Goal: Check status

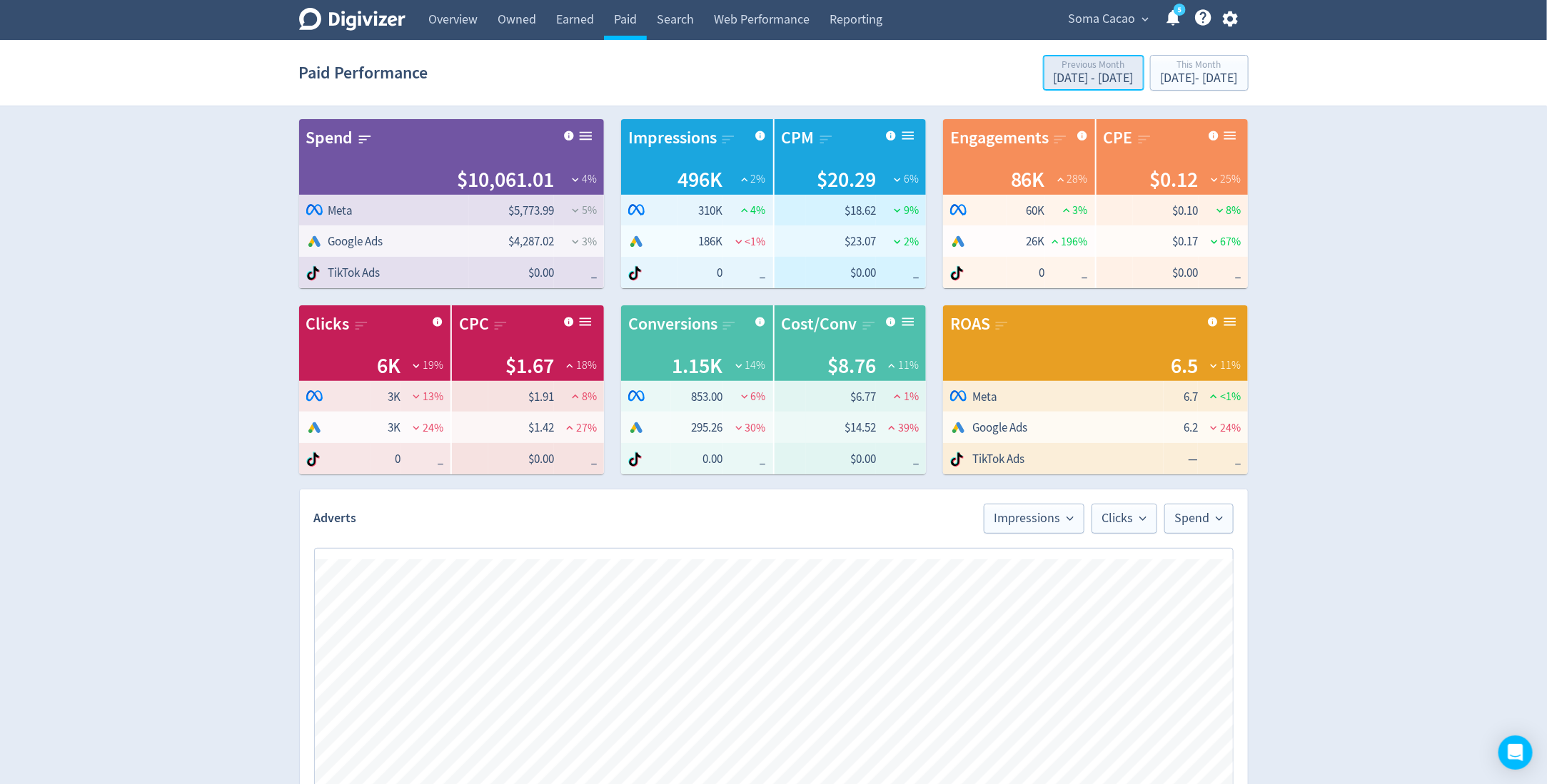
click at [1053, 75] on div "[DATE] - [DATE]" at bounding box center [1093, 79] width 80 height 13
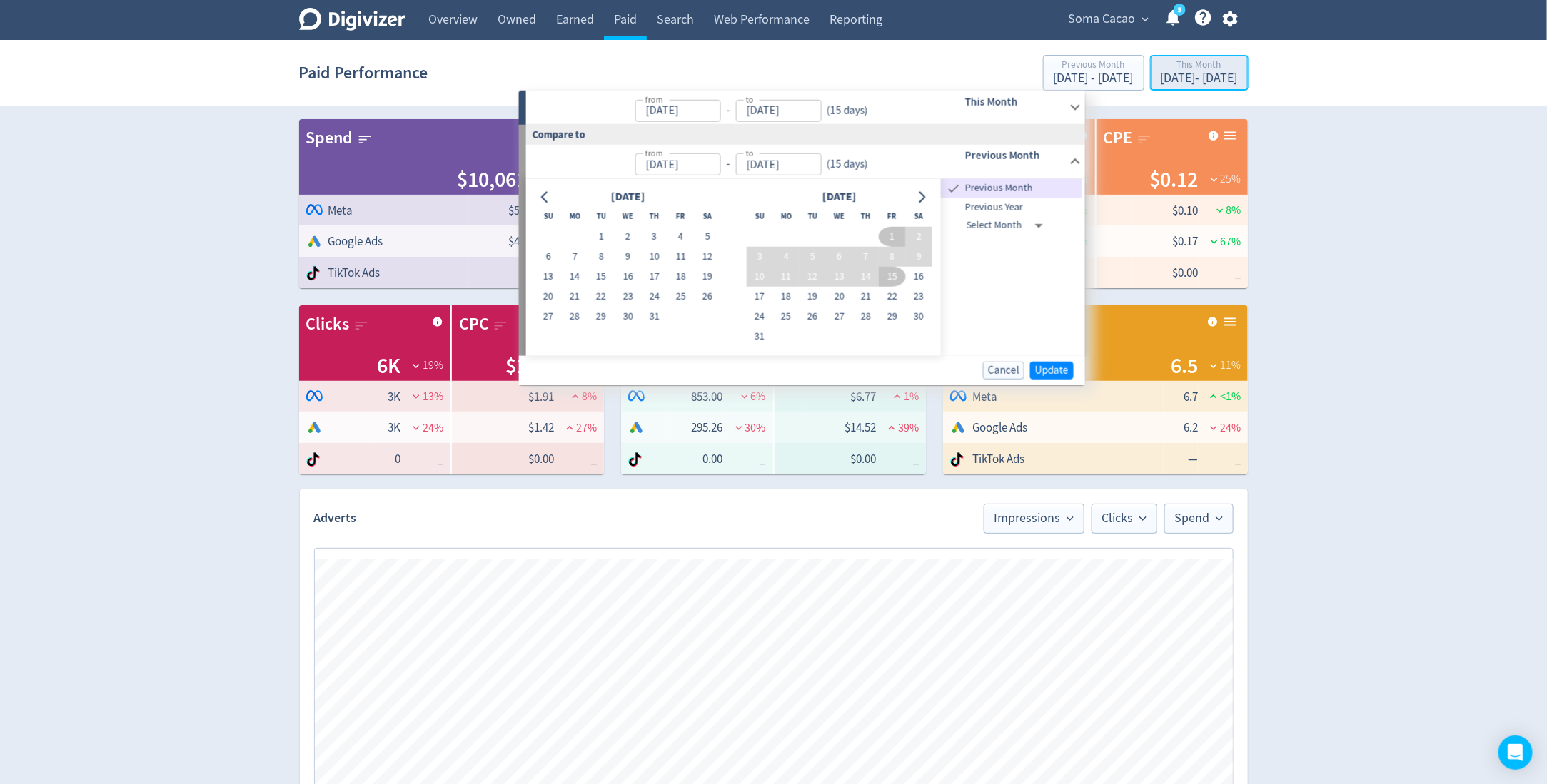
click at [1160, 81] on div "[DATE] - [DATE]" at bounding box center [1199, 79] width 77 height 13
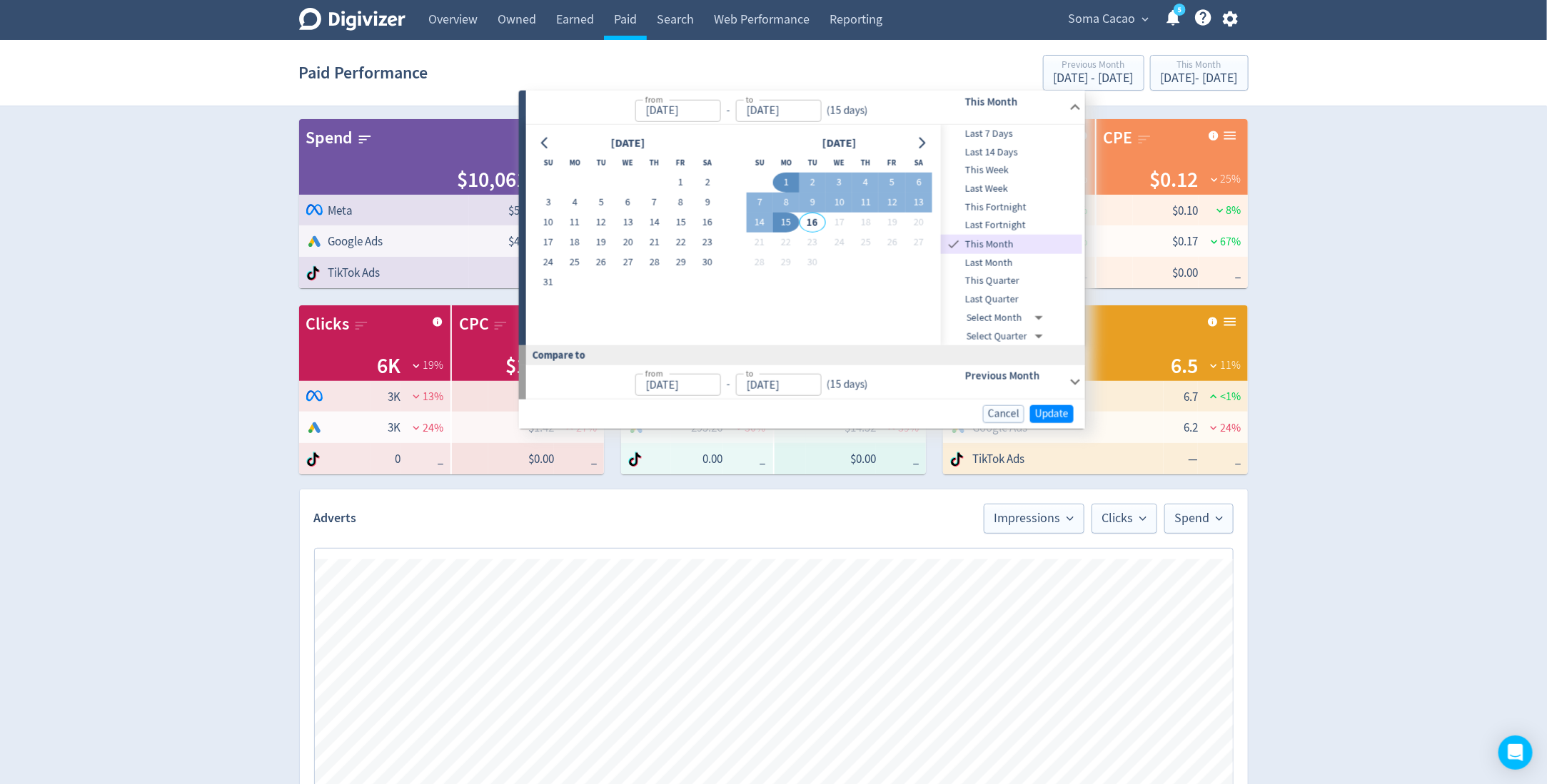
click at [780, 182] on button "1" at bounding box center [786, 183] width 26 height 20
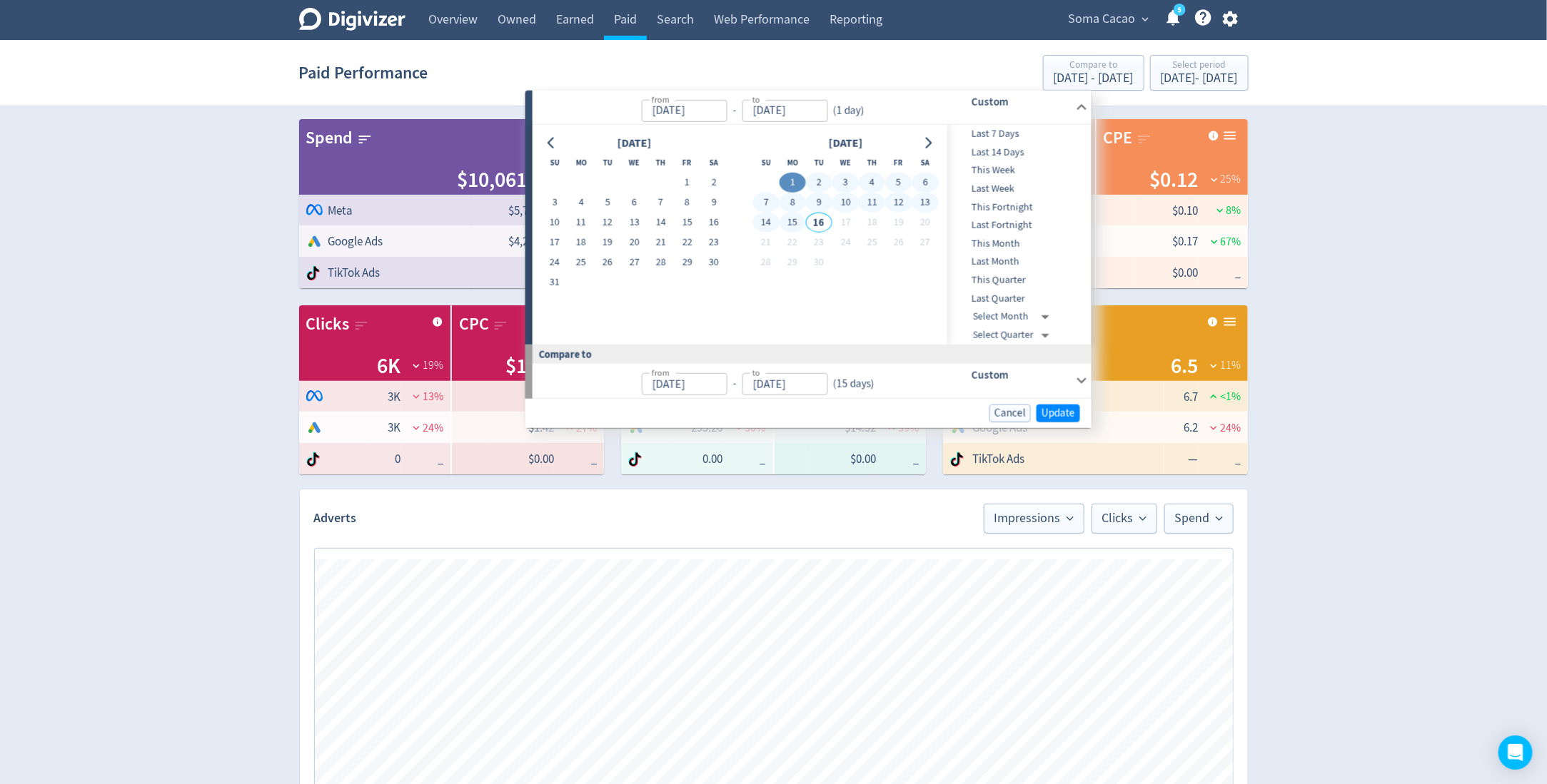
click at [795, 223] on button "15" at bounding box center [792, 222] width 26 height 20
type input "[DATE]"
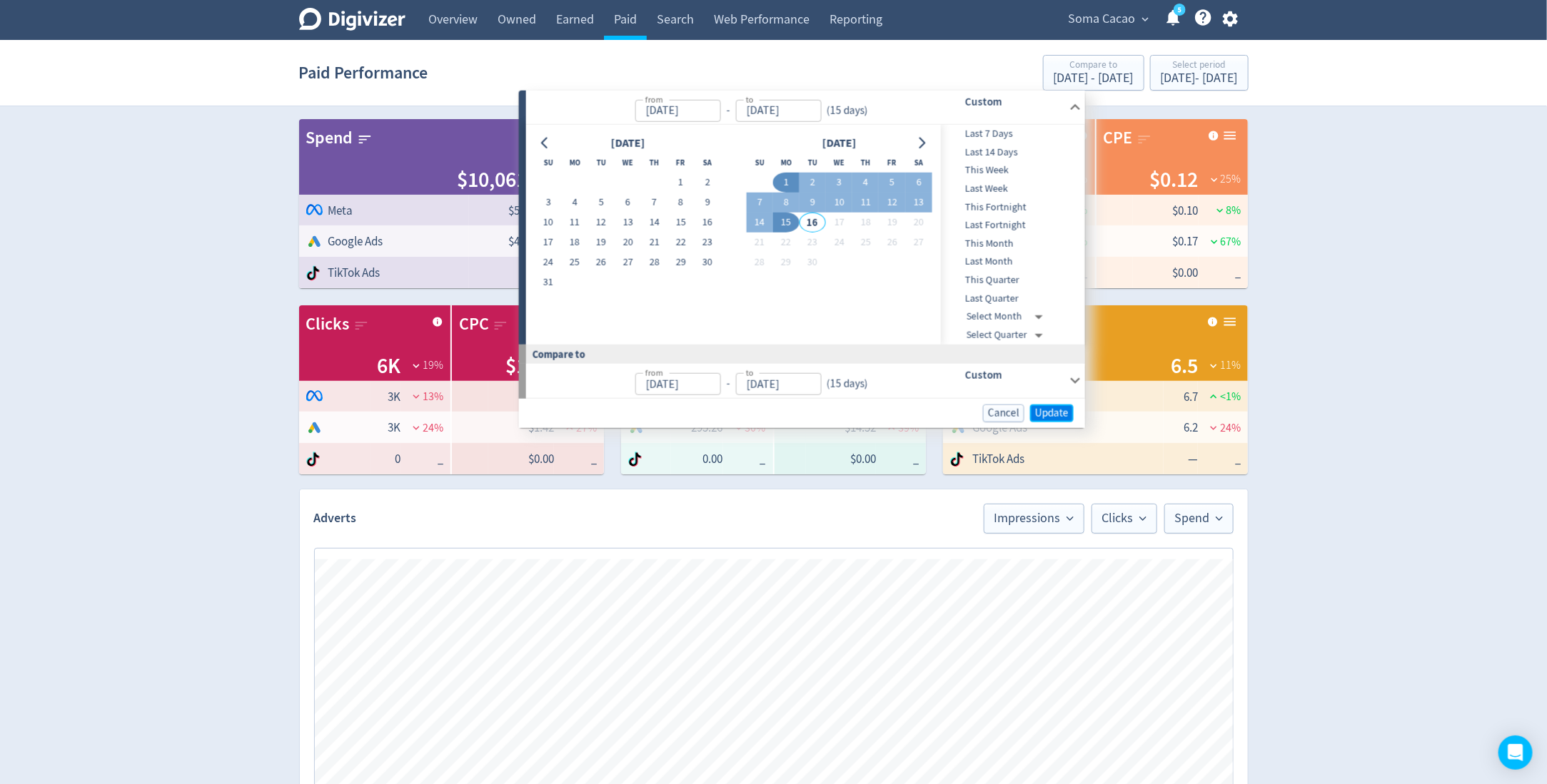
click at [1059, 410] on span "Update" at bounding box center [1052, 412] width 33 height 10
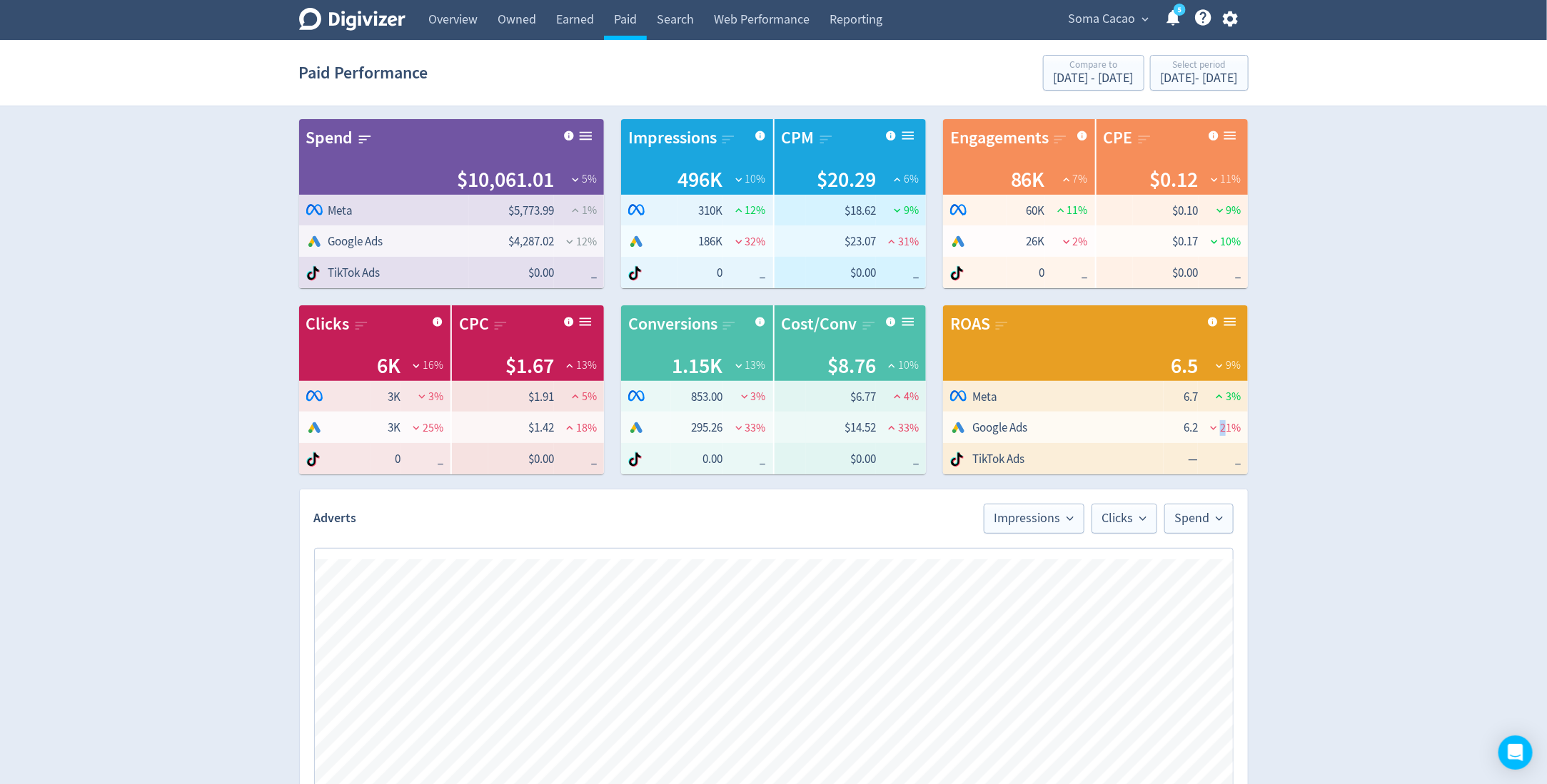
drag, startPoint x: 1229, startPoint y: 427, endPoint x: 1205, endPoint y: 427, distance: 24.0
click at [1206, 427] on span "21 %" at bounding box center [1219, 429] width 43 height 16
click at [1283, 427] on div "Digivizer Logo [PERSON_NAME] Logo Overview Owned Earned Paid Search Web Perform…" at bounding box center [773, 676] width 1547 height 1352
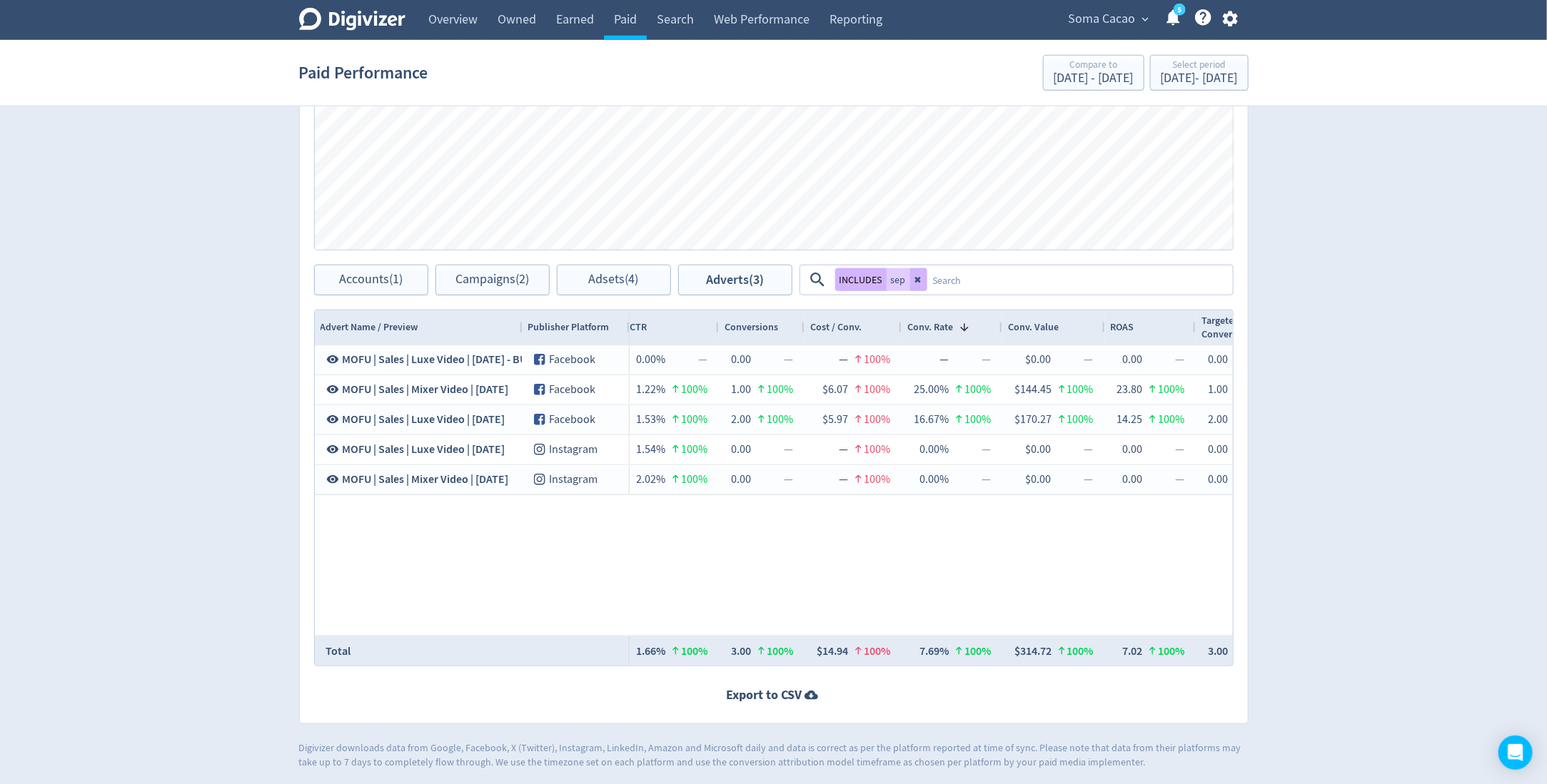
click at [911, 278] on button at bounding box center [919, 279] width 17 height 23
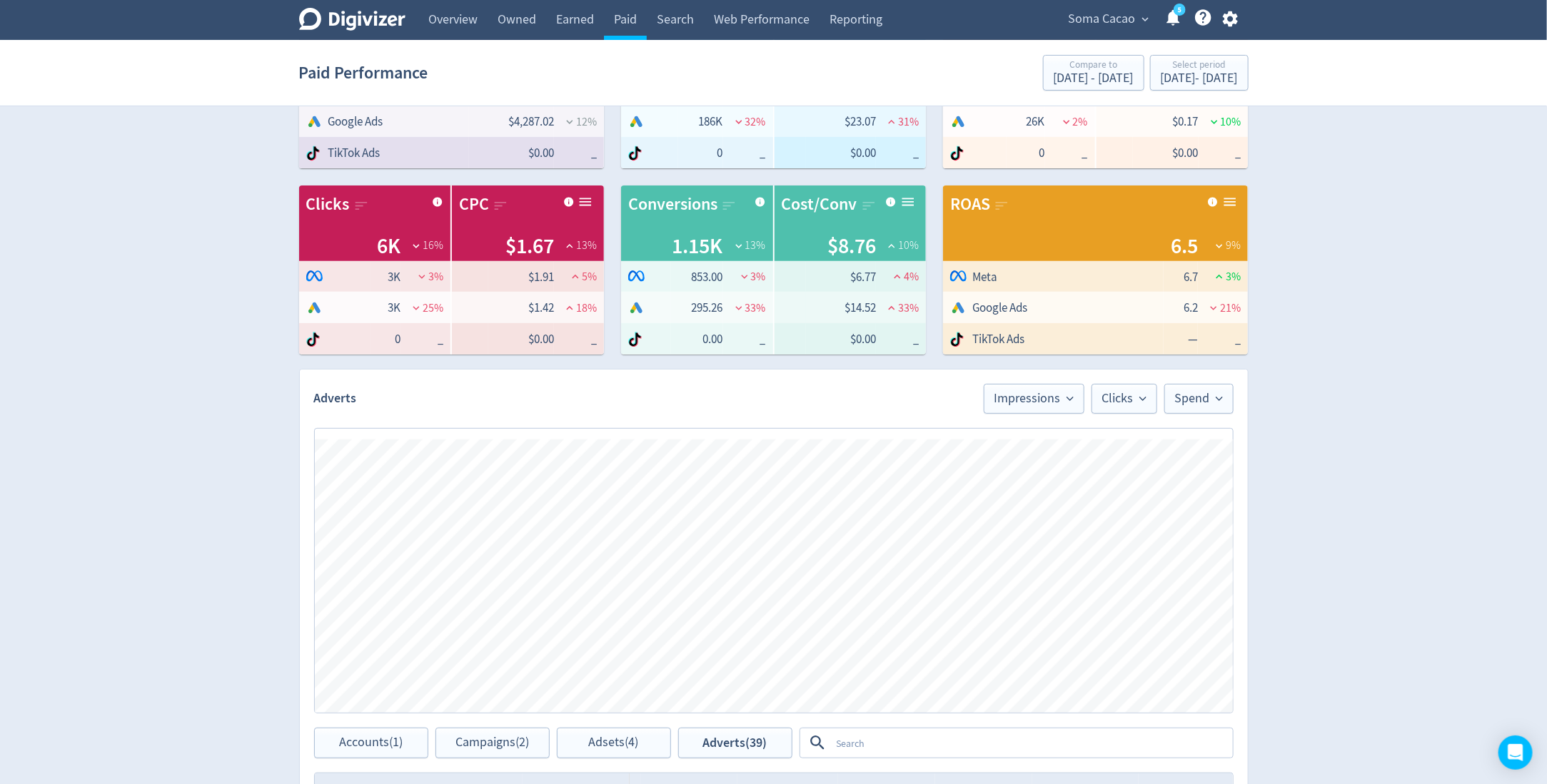
scroll to position [247, 0]
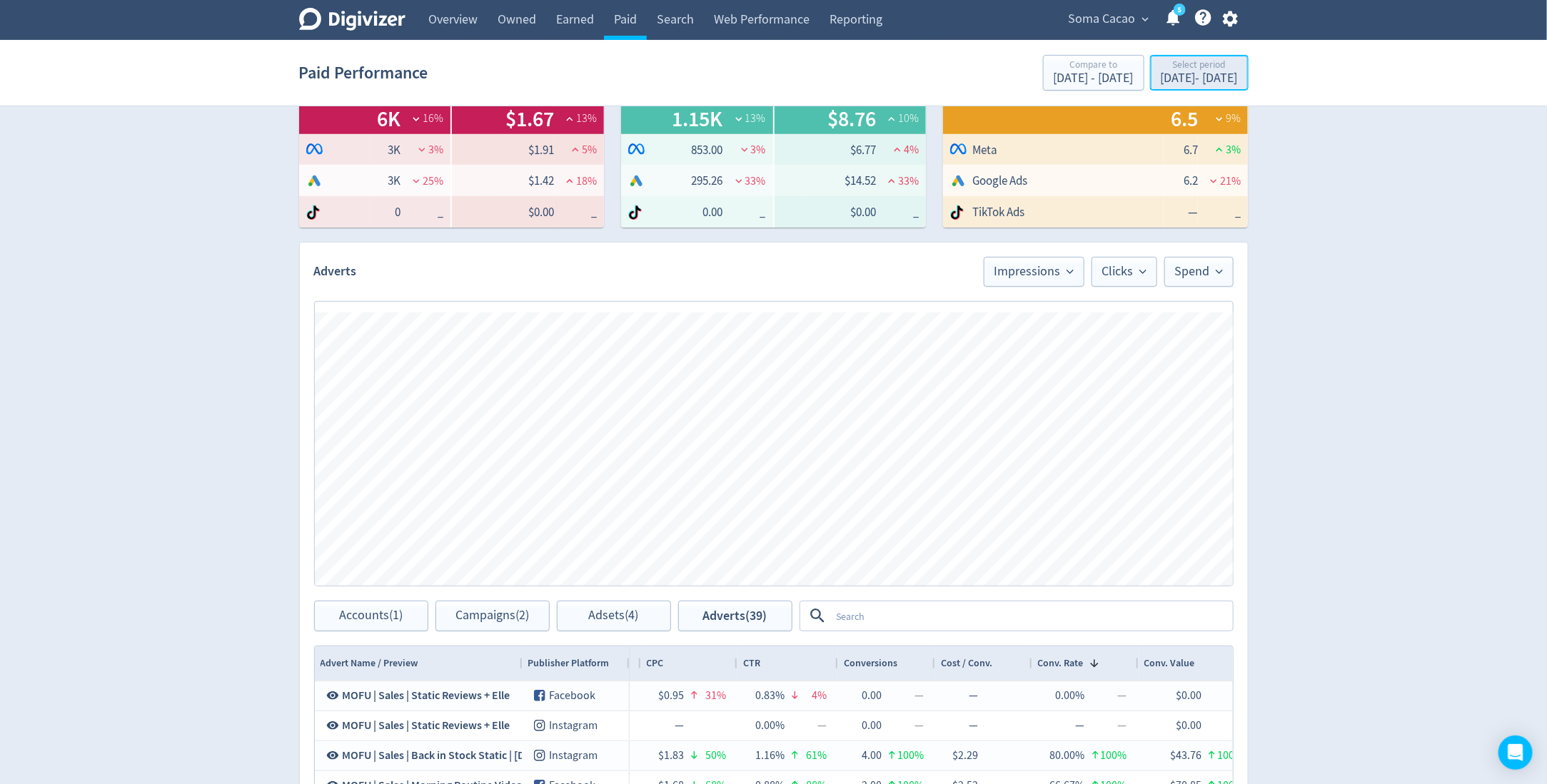
click at [1170, 71] on div "Select period" at bounding box center [1199, 66] width 77 height 12
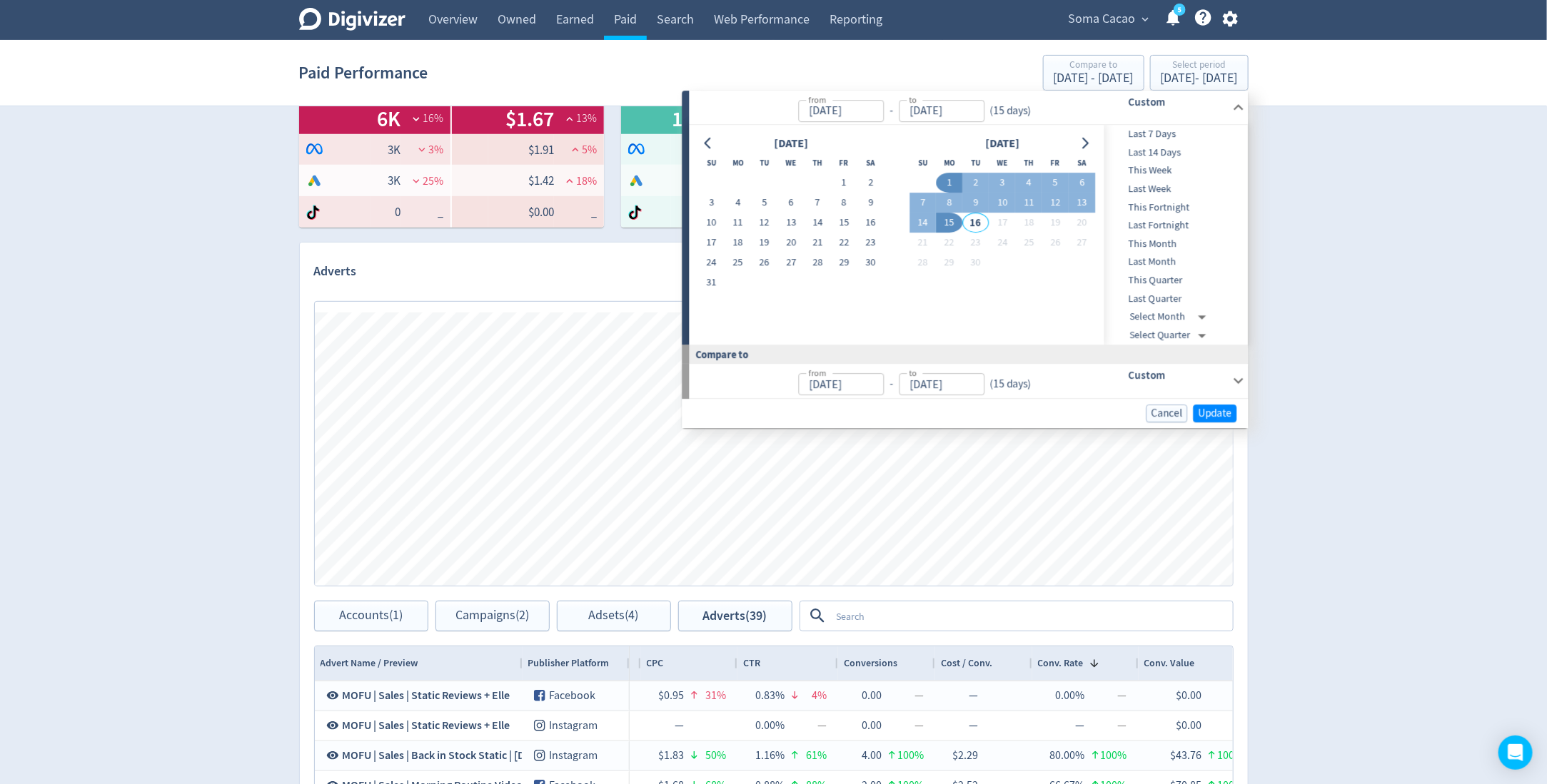
click at [1214, 426] on div "Cancel Update" at bounding box center [965, 413] width 566 height 29
click at [1307, 408] on div "Digivizer Logo [PERSON_NAME] Logo Overview Owned Earned Paid Search Web Perform…" at bounding box center [773, 429] width 1547 height 1352
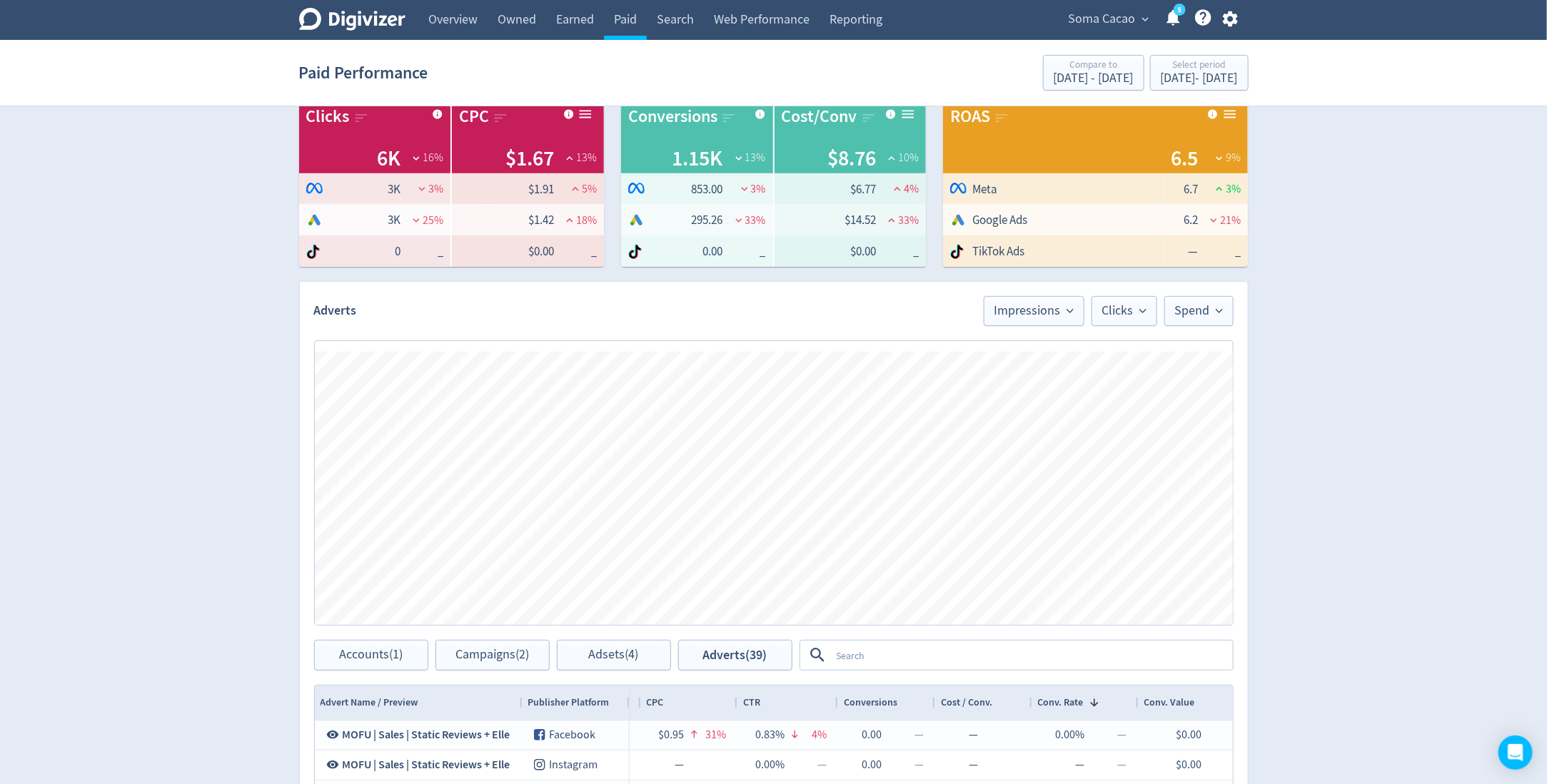
scroll to position [583, 0]
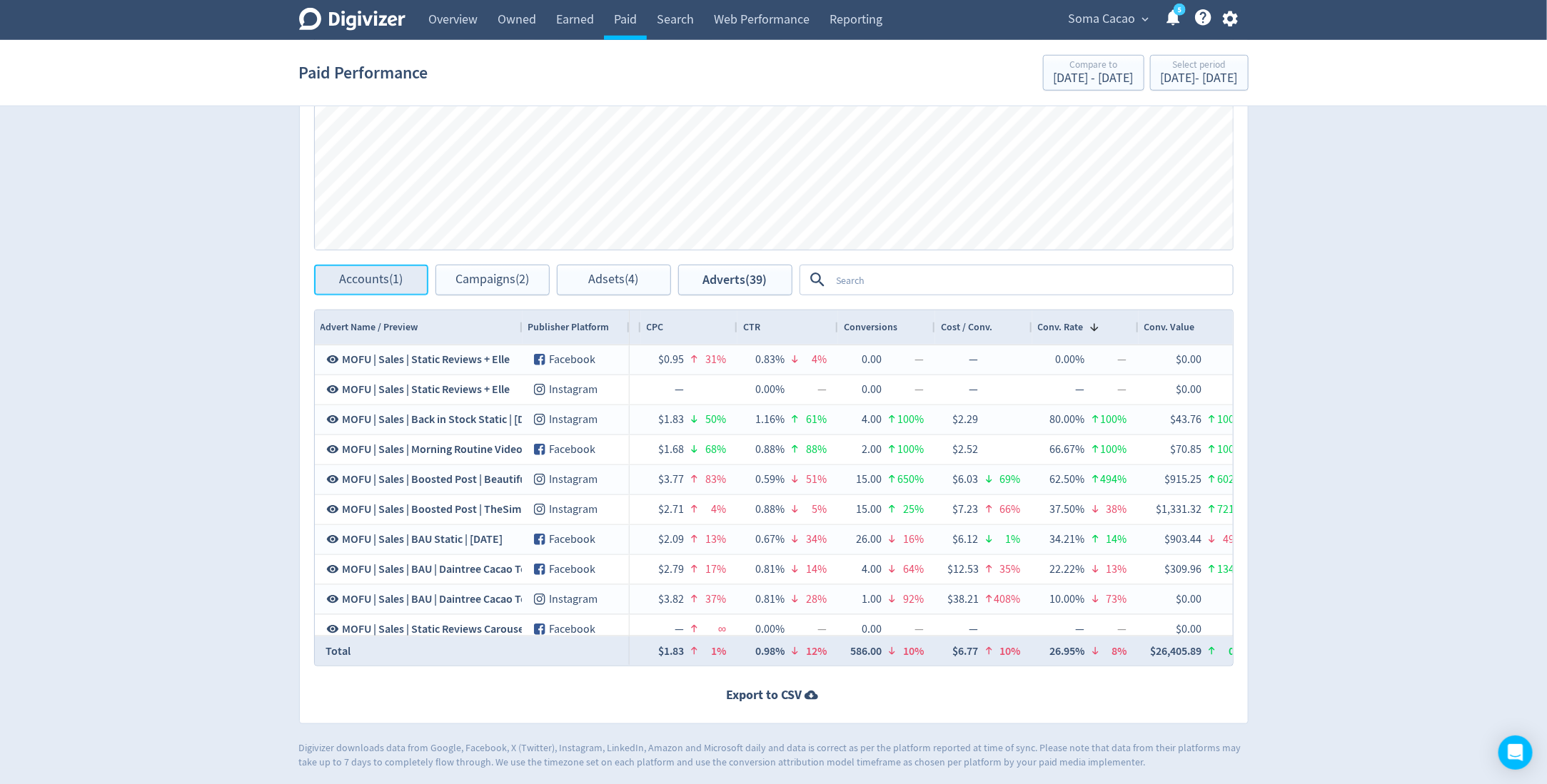
click at [376, 282] on span "Accounts (1)" at bounding box center [371, 279] width 63 height 13
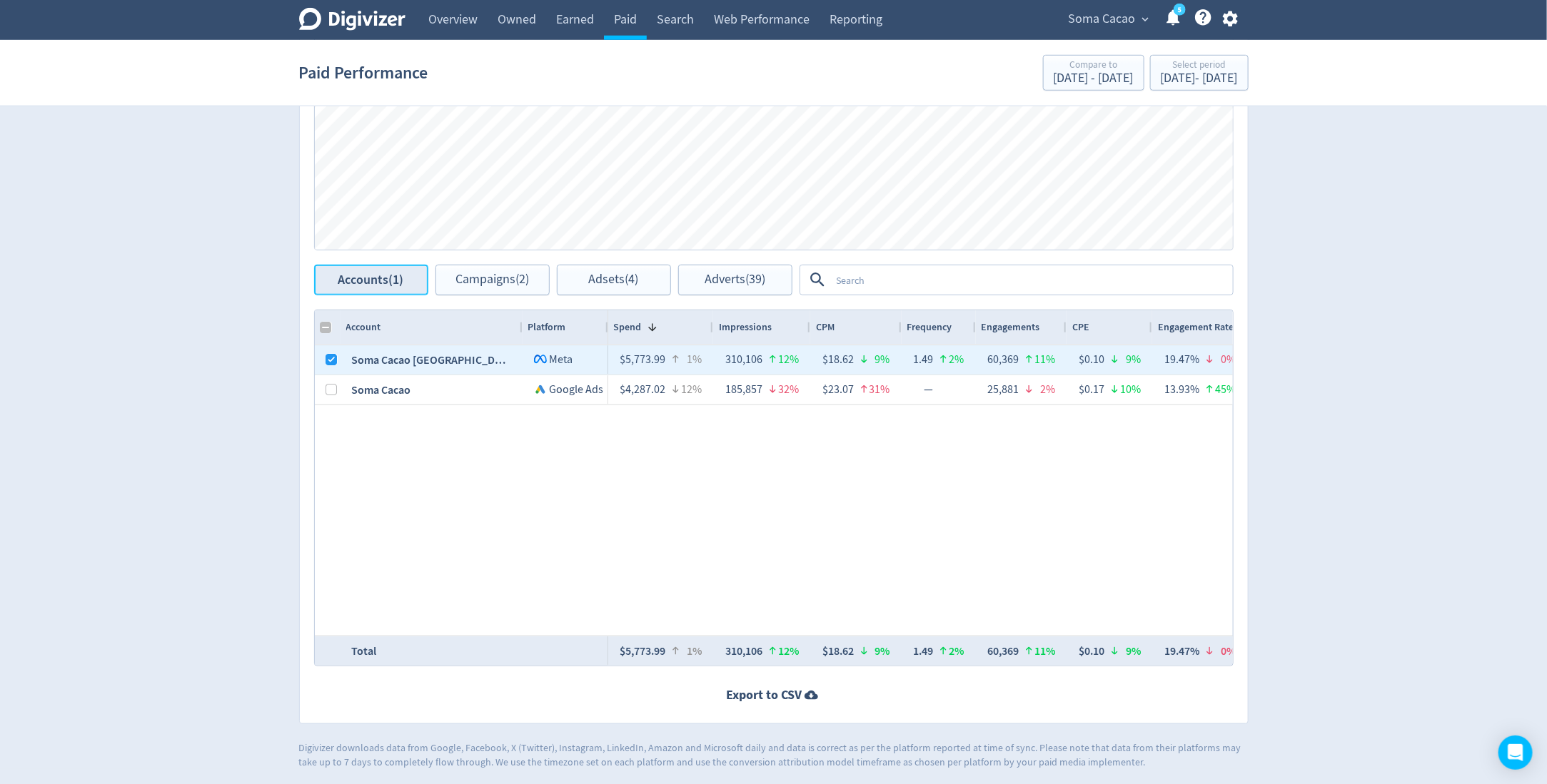
checkbox input "false"
